Goal: Use online tool/utility: Utilize a website feature to perform a specific function

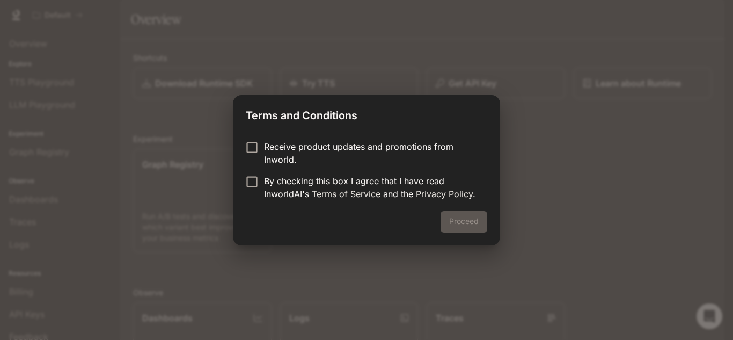
click at [317, 149] on p "Receive product updates and promotions from Inworld." at bounding box center [371, 153] width 215 height 26
click at [338, 187] on p "By checking this box I agree that I have read InworldAI's Terms of Service and …" at bounding box center [371, 187] width 215 height 26
click at [453, 224] on button "Proceed" at bounding box center [464, 221] width 47 height 21
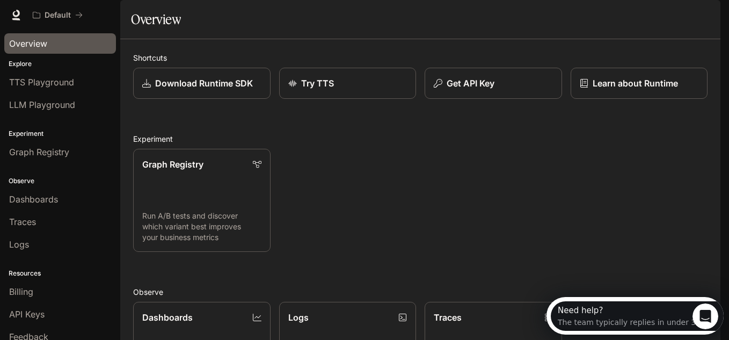
click at [45, 47] on span "Overview" at bounding box center [28, 43] width 38 height 13
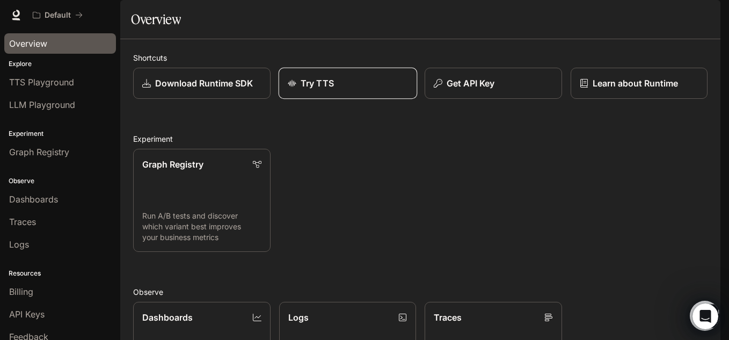
click at [298, 90] on div "Try TTS" at bounding box center [347, 83] width 120 height 13
